Goal: Information Seeking & Learning: Learn about a topic

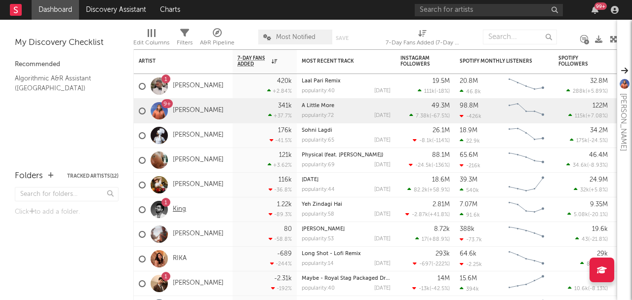
click at [182, 210] on link "King" at bounding box center [179, 209] width 13 height 8
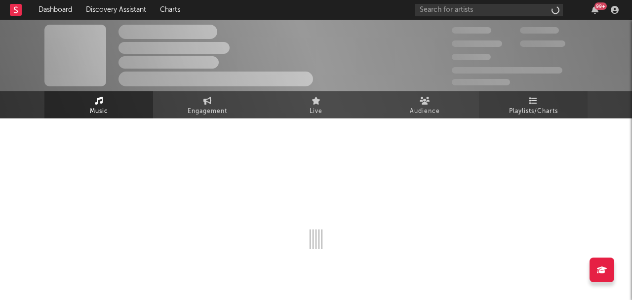
click at [518, 102] on link "Playlists/Charts" at bounding box center [533, 104] width 109 height 27
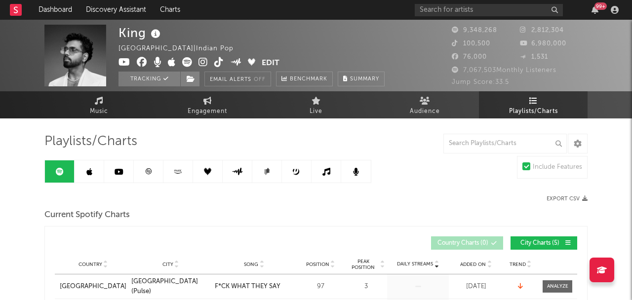
click at [147, 171] on icon at bounding box center [149, 171] width 6 height 6
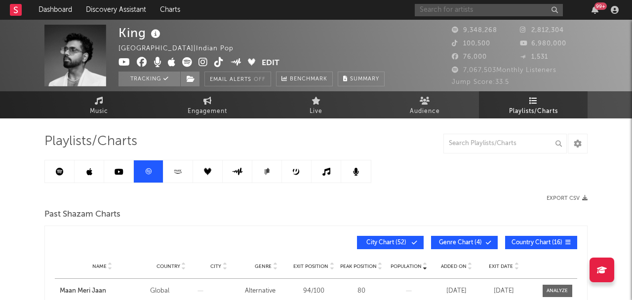
click at [534, 11] on input "text" at bounding box center [489, 10] width 148 height 12
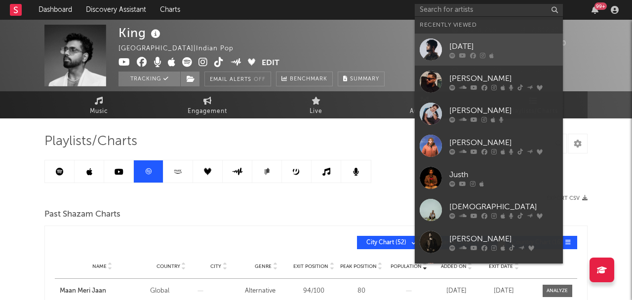
click at [505, 41] on div "[DATE]" at bounding box center [503, 46] width 109 height 12
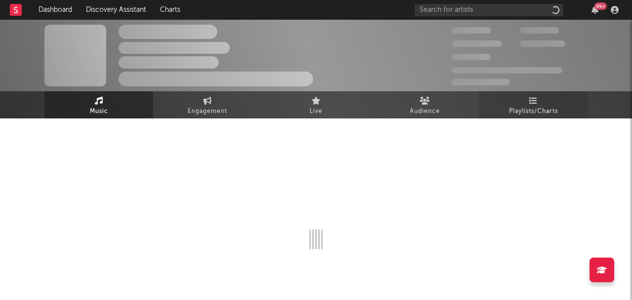
click at [523, 110] on span "Playlists/Charts" at bounding box center [533, 112] width 49 height 12
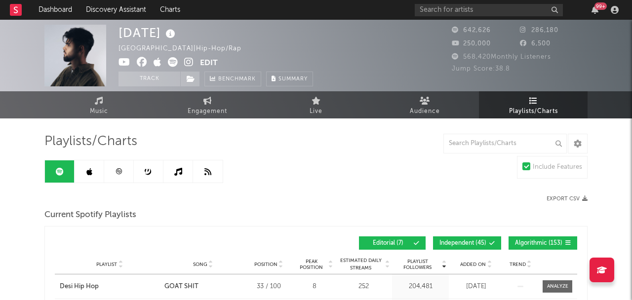
click at [122, 169] on icon at bounding box center [118, 171] width 7 height 7
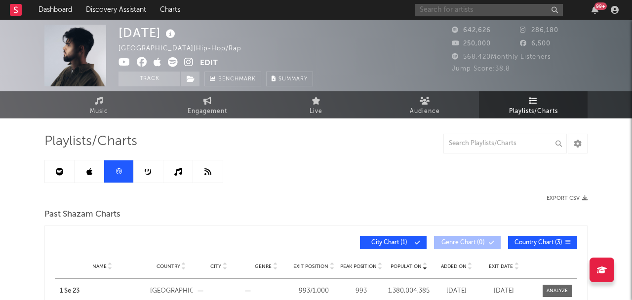
click at [469, 8] on input "text" at bounding box center [489, 10] width 148 height 12
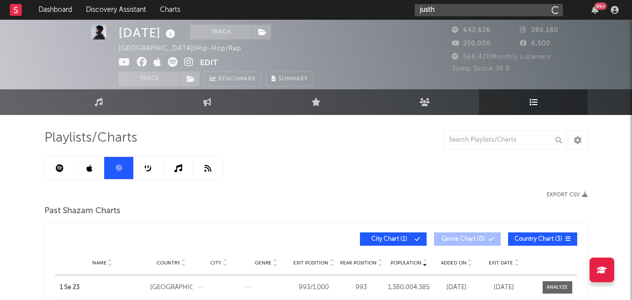
scroll to position [3, 0]
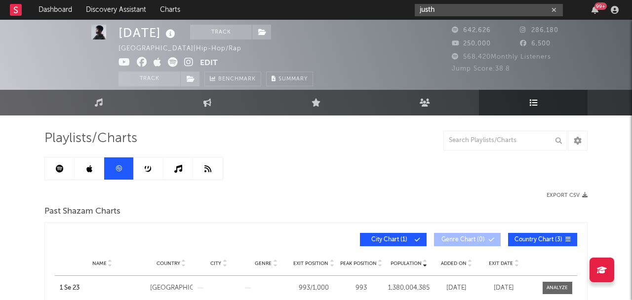
click at [464, 7] on input "justh" at bounding box center [489, 10] width 148 height 12
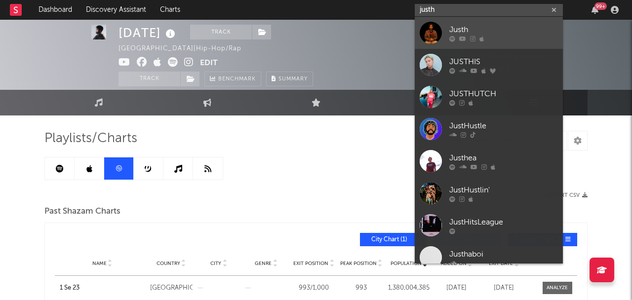
type input "justh"
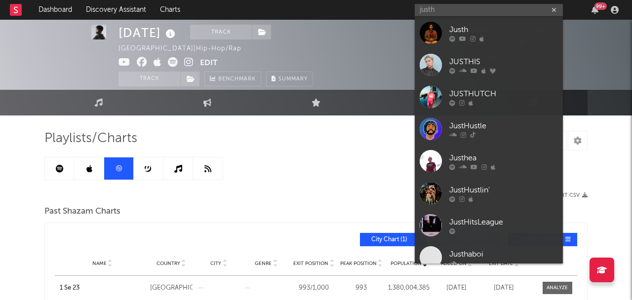
drag, startPoint x: 464, startPoint y: 40, endPoint x: 277, endPoint y: 1, distance: 190.7
click at [464, 40] on icon at bounding box center [462, 39] width 7 height 6
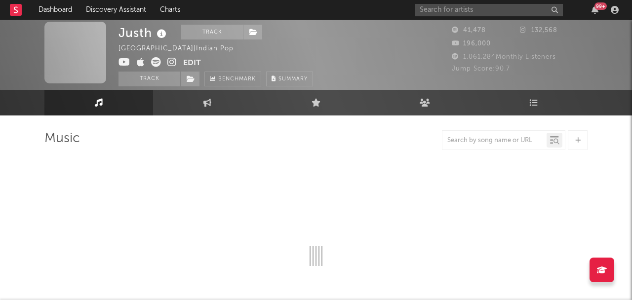
select select "6m"
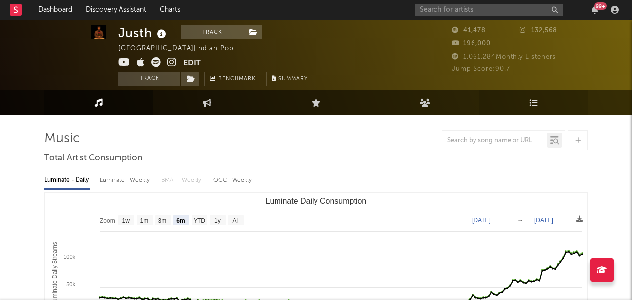
click at [513, 106] on link "Playlists/Charts" at bounding box center [533, 103] width 109 height 26
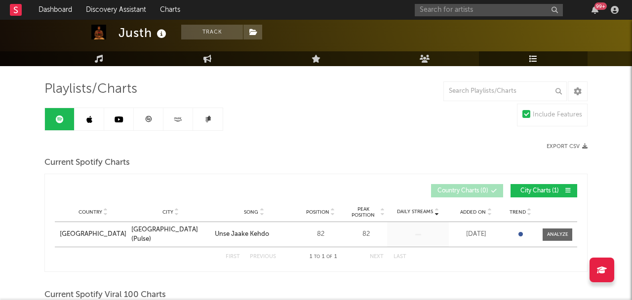
scroll to position [53, 0]
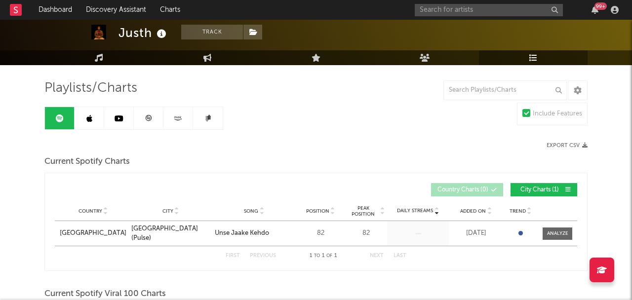
click at [89, 124] on link at bounding box center [90, 118] width 30 height 22
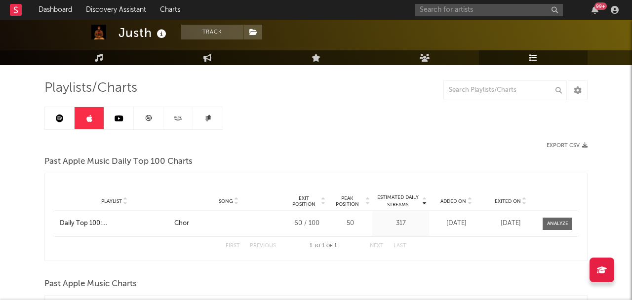
click at [118, 118] on icon at bounding box center [119, 119] width 9 height 8
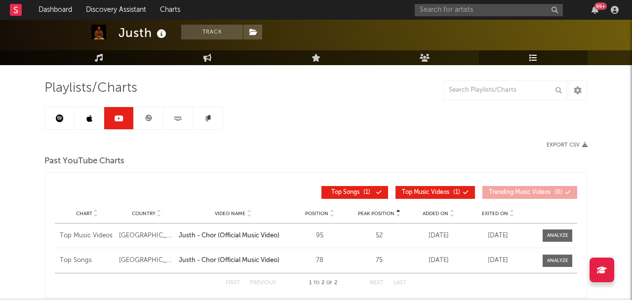
click at [60, 121] on icon at bounding box center [60, 119] width 8 height 8
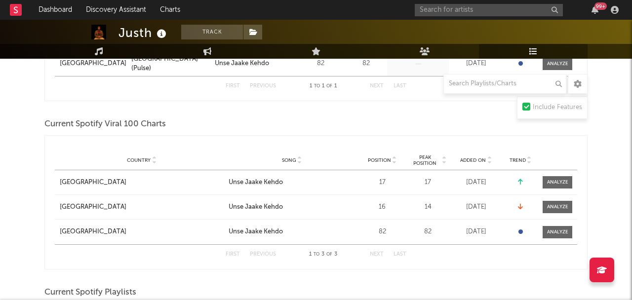
scroll to position [226, 0]
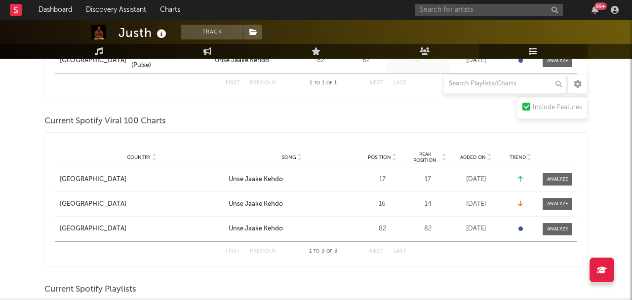
drag, startPoint x: 568, startPoint y: 232, endPoint x: 544, endPoint y: 239, distance: 24.8
click at [568, 232] on div at bounding box center [557, 229] width 21 height 7
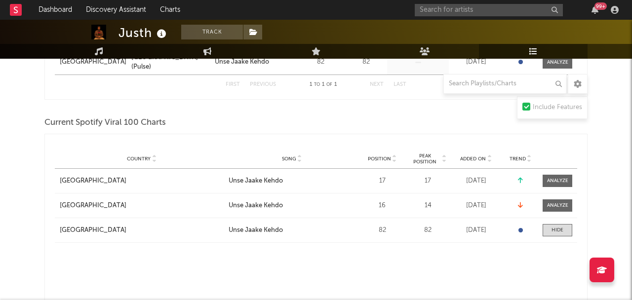
select select "1w"
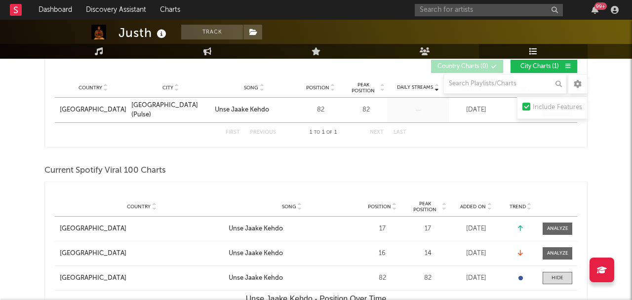
scroll to position [0, 0]
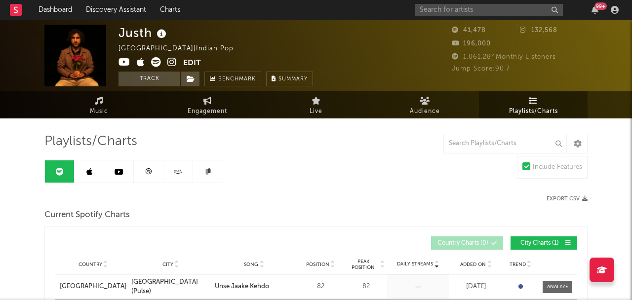
click at [474, 8] on input "text" at bounding box center [489, 10] width 148 height 12
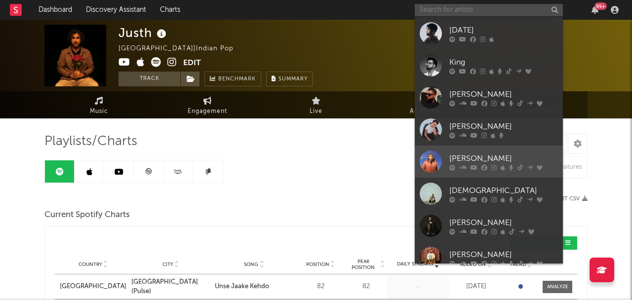
scroll to position [21, 0]
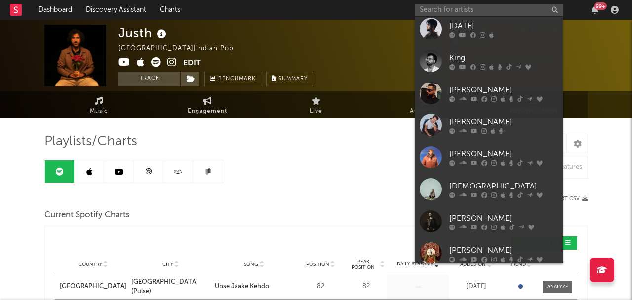
click at [481, 120] on div "[PERSON_NAME]" at bounding box center [503, 122] width 109 height 12
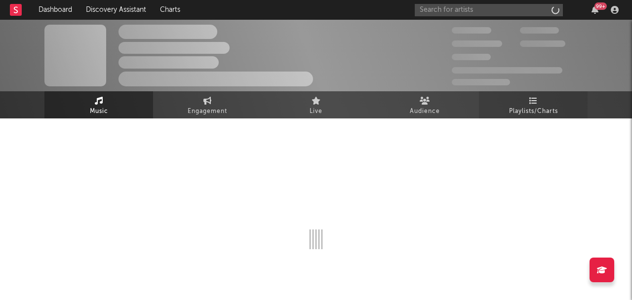
click at [521, 107] on span "Playlists/Charts" at bounding box center [533, 112] width 49 height 12
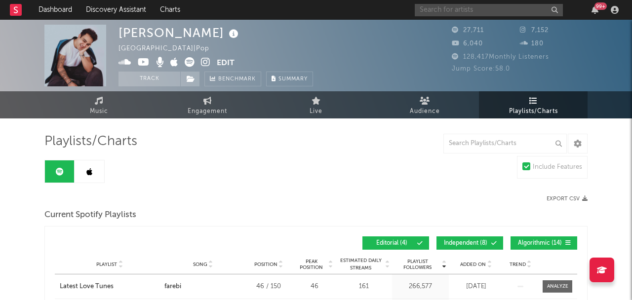
click at [491, 11] on input "text" at bounding box center [489, 10] width 148 height 12
click at [495, 5] on input "text" at bounding box center [489, 10] width 148 height 12
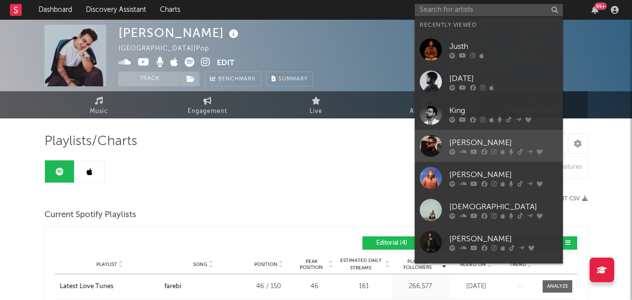
click at [492, 140] on div "[PERSON_NAME]" at bounding box center [503, 143] width 109 height 12
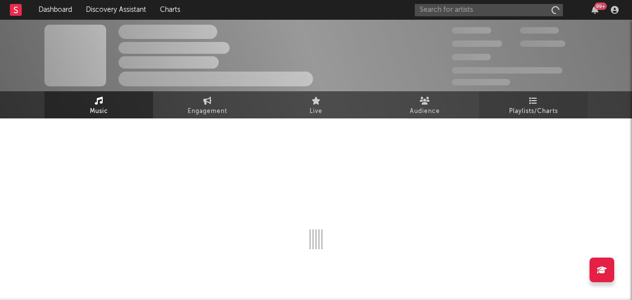
click at [498, 113] on link "Playlists/Charts" at bounding box center [533, 104] width 109 height 27
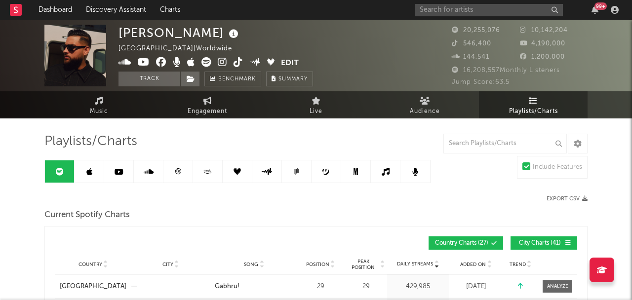
click at [167, 172] on link at bounding box center [178, 171] width 30 height 22
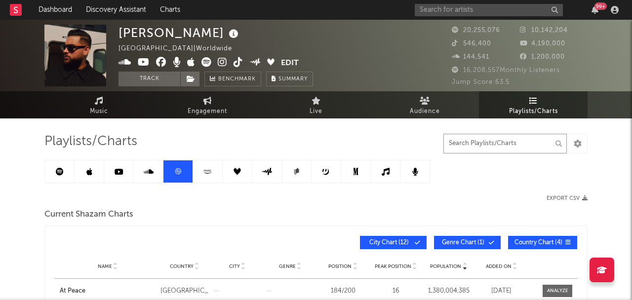
click at [475, 136] on input "text" at bounding box center [504, 144] width 123 height 20
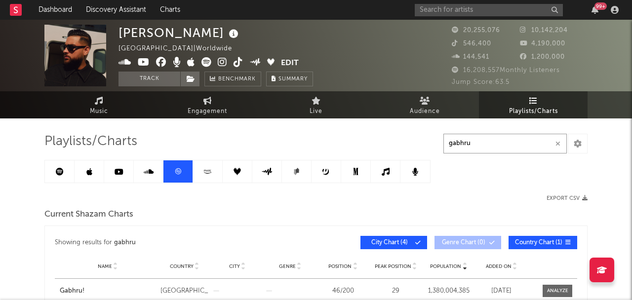
type input "gabhru"
click at [92, 174] on link at bounding box center [90, 171] width 30 height 22
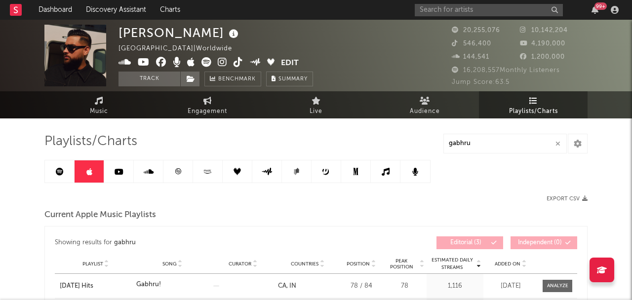
click at [124, 168] on link at bounding box center [119, 171] width 30 height 22
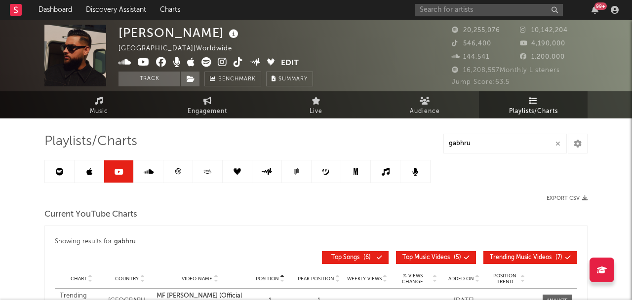
click at [56, 179] on link at bounding box center [60, 171] width 30 height 22
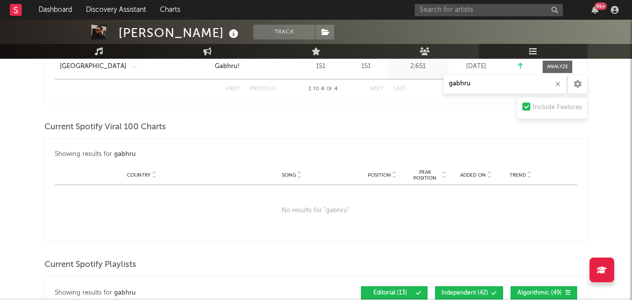
scroll to position [296, 0]
